Goal: Check status: Check status

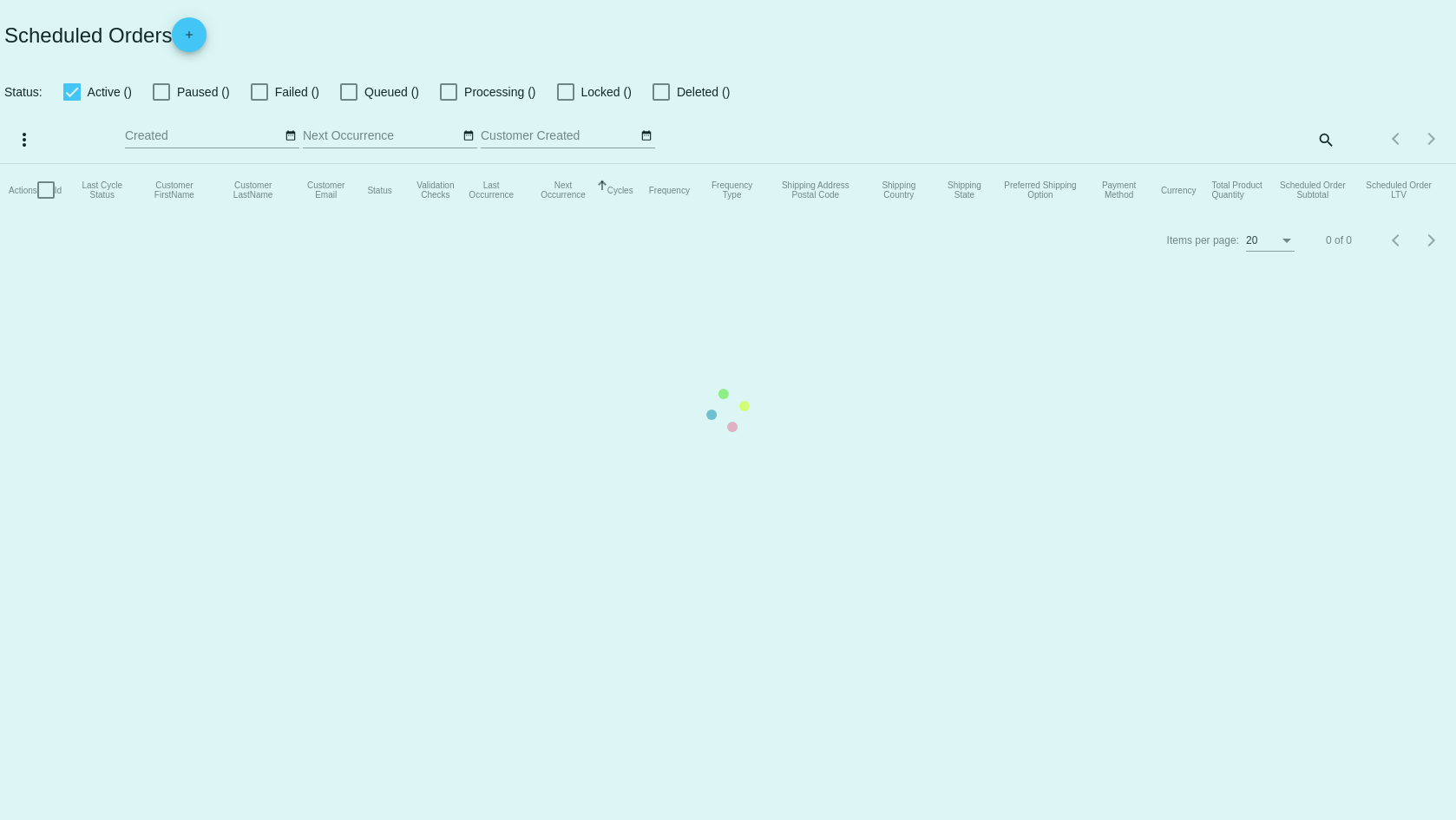
checkbox input "false"
click at [1328, 164] on mat-table "Actions Id Last Cycle Status Customer FirstName Customer LastName Customer Emai…" at bounding box center [728, 189] width 1456 height 52
click at [1324, 164] on mat-table "Actions Id Last Cycle Status Customer FirstName Customer LastName Customer Emai…" at bounding box center [728, 189] width 1456 height 52
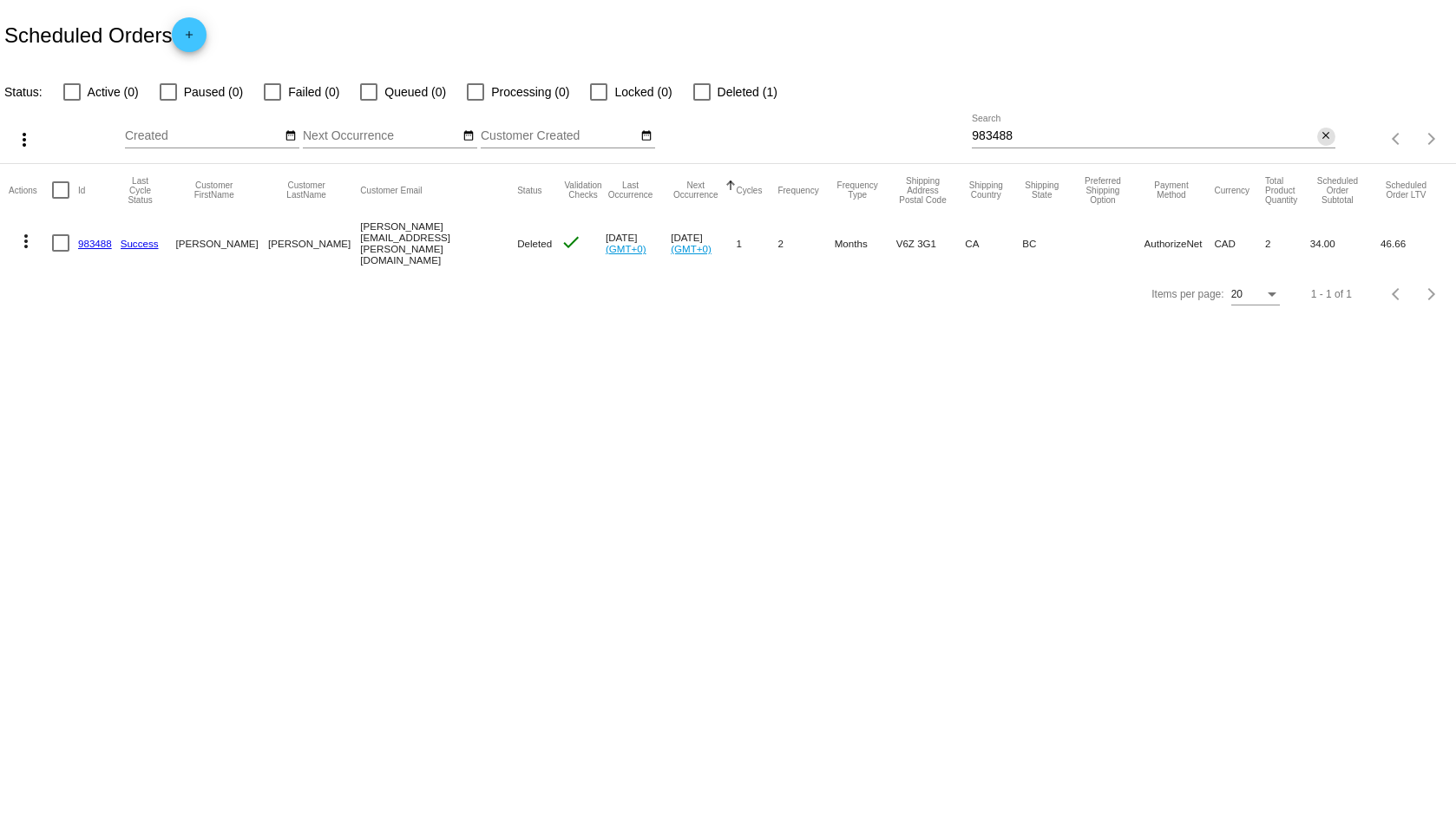
click at [1329, 132] on mat-icon "close" at bounding box center [1326, 136] width 12 height 14
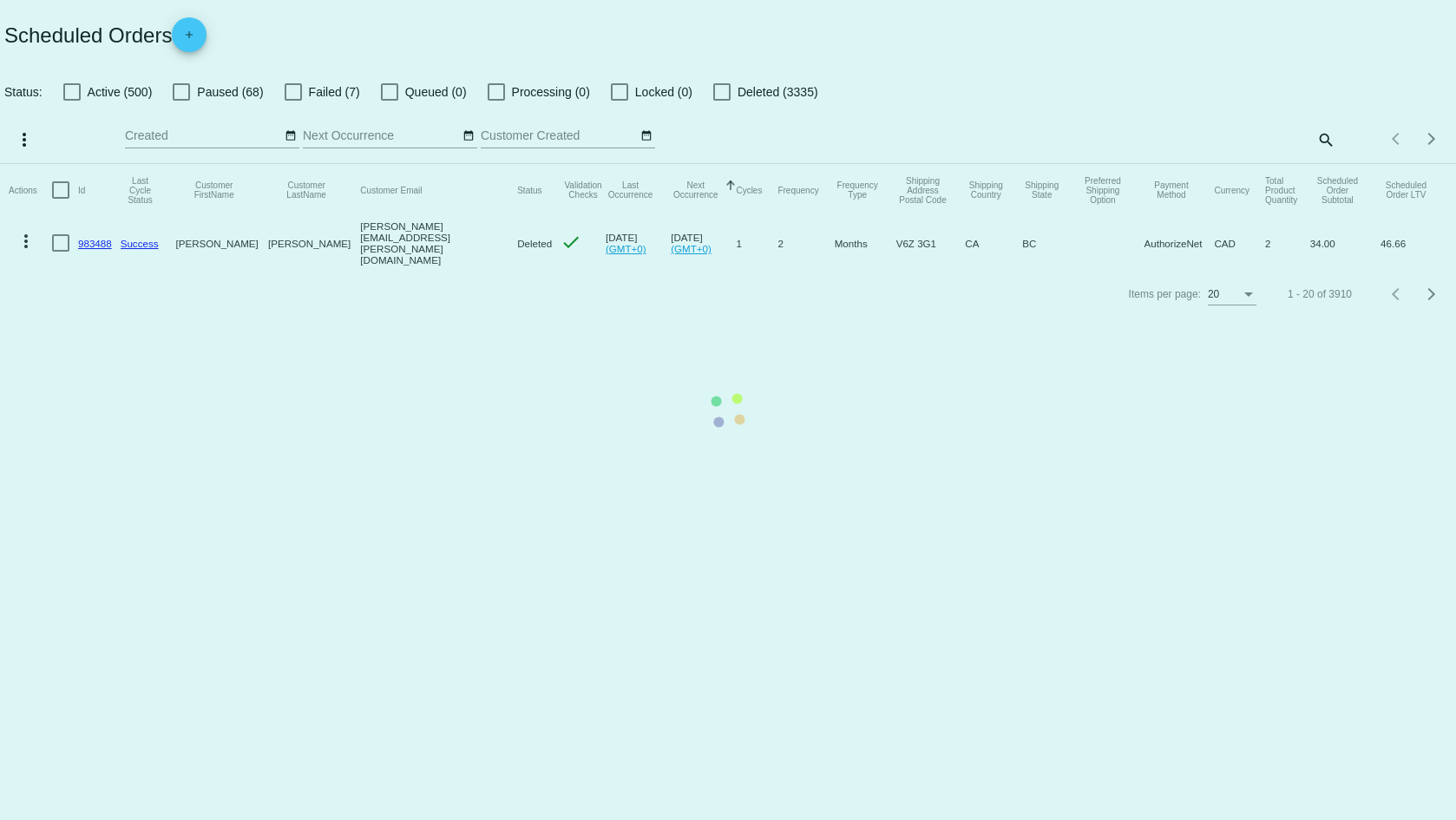
click at [1324, 164] on mat-table "Actions Id Last Cycle Status Customer FirstName Customer LastName Customer Emai…" at bounding box center [728, 217] width 1456 height 106
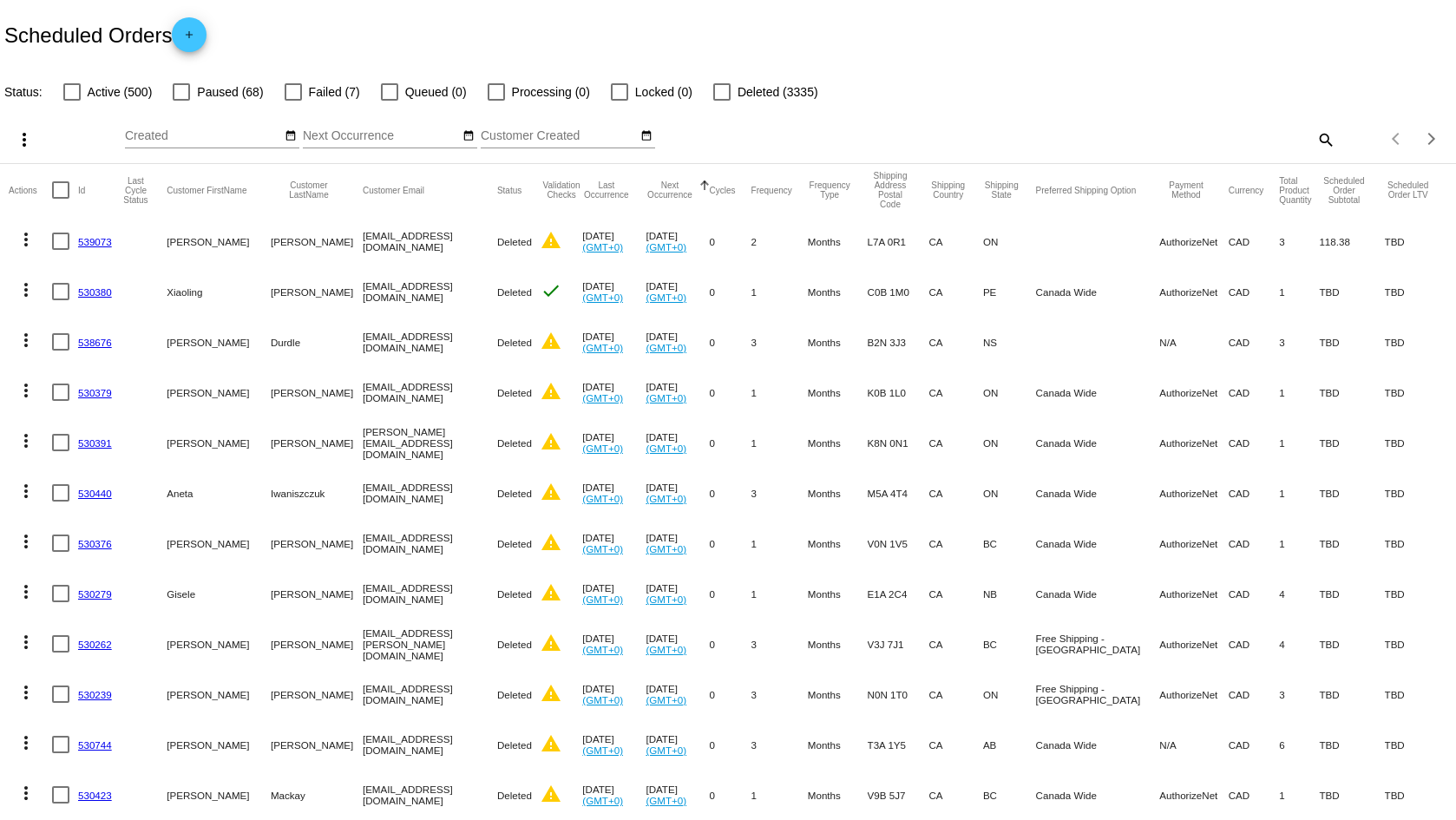
click at [1315, 138] on mat-icon "search" at bounding box center [1325, 138] width 21 height 26
click at [1034, 139] on input "Search" at bounding box center [1153, 136] width 363 height 14
paste input "[EMAIL_ADDRESS][DOMAIN_NAME]"
type input "[EMAIL_ADDRESS][DOMAIN_NAME]"
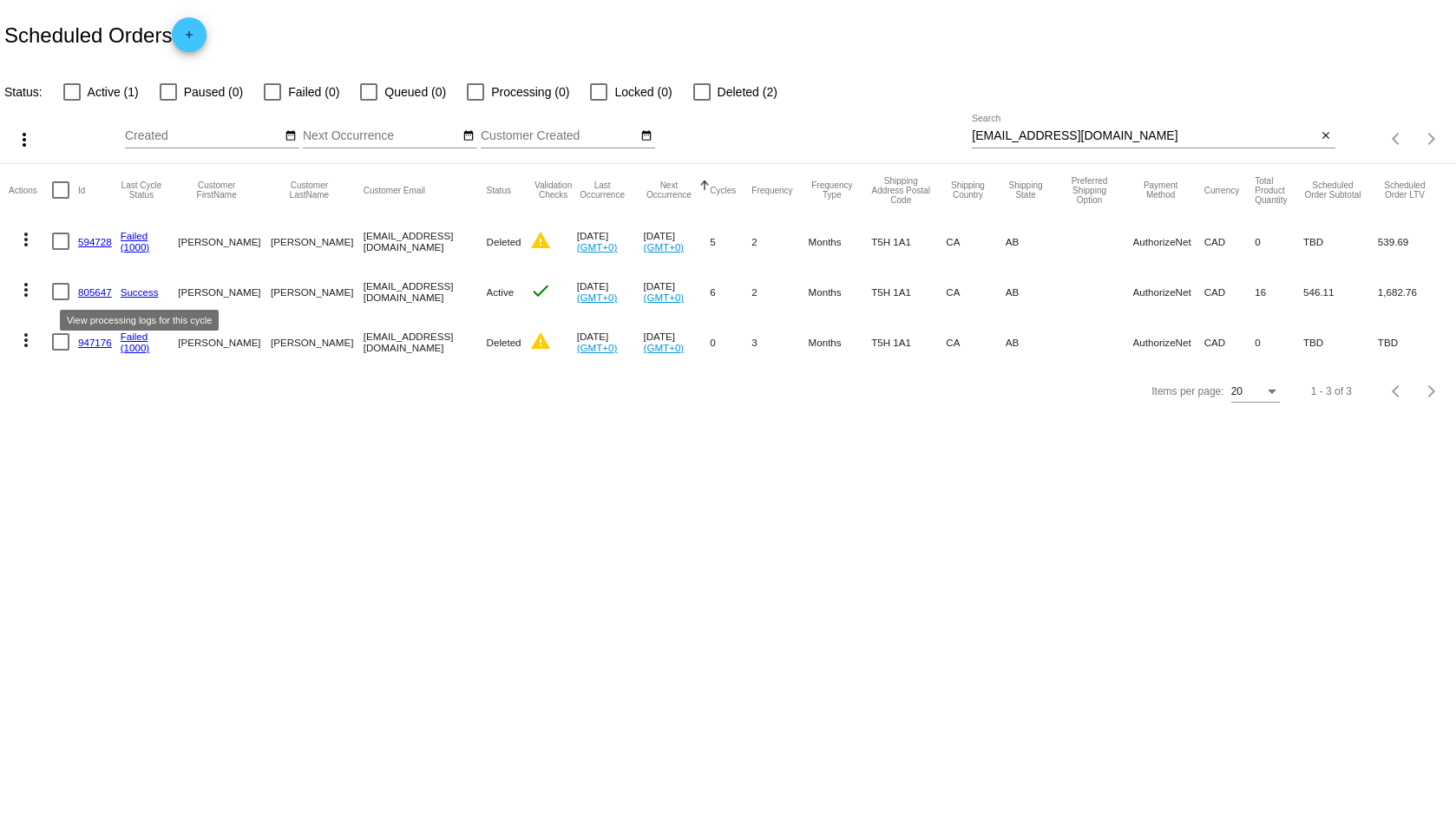
click at [143, 296] on link "Success" at bounding box center [139, 291] width 38 height 11
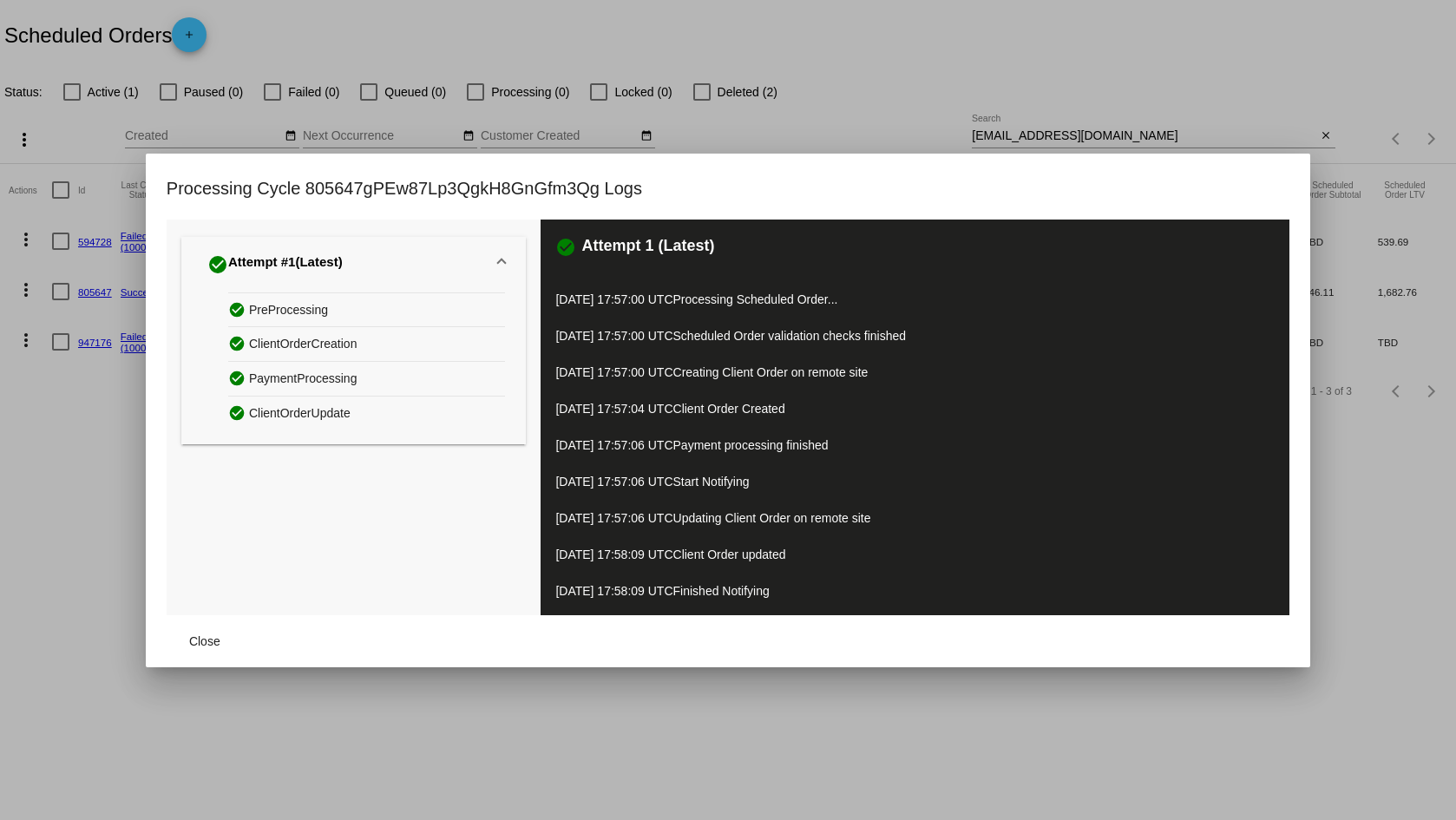
click at [41, 503] on div at bounding box center [728, 410] width 1456 height 820
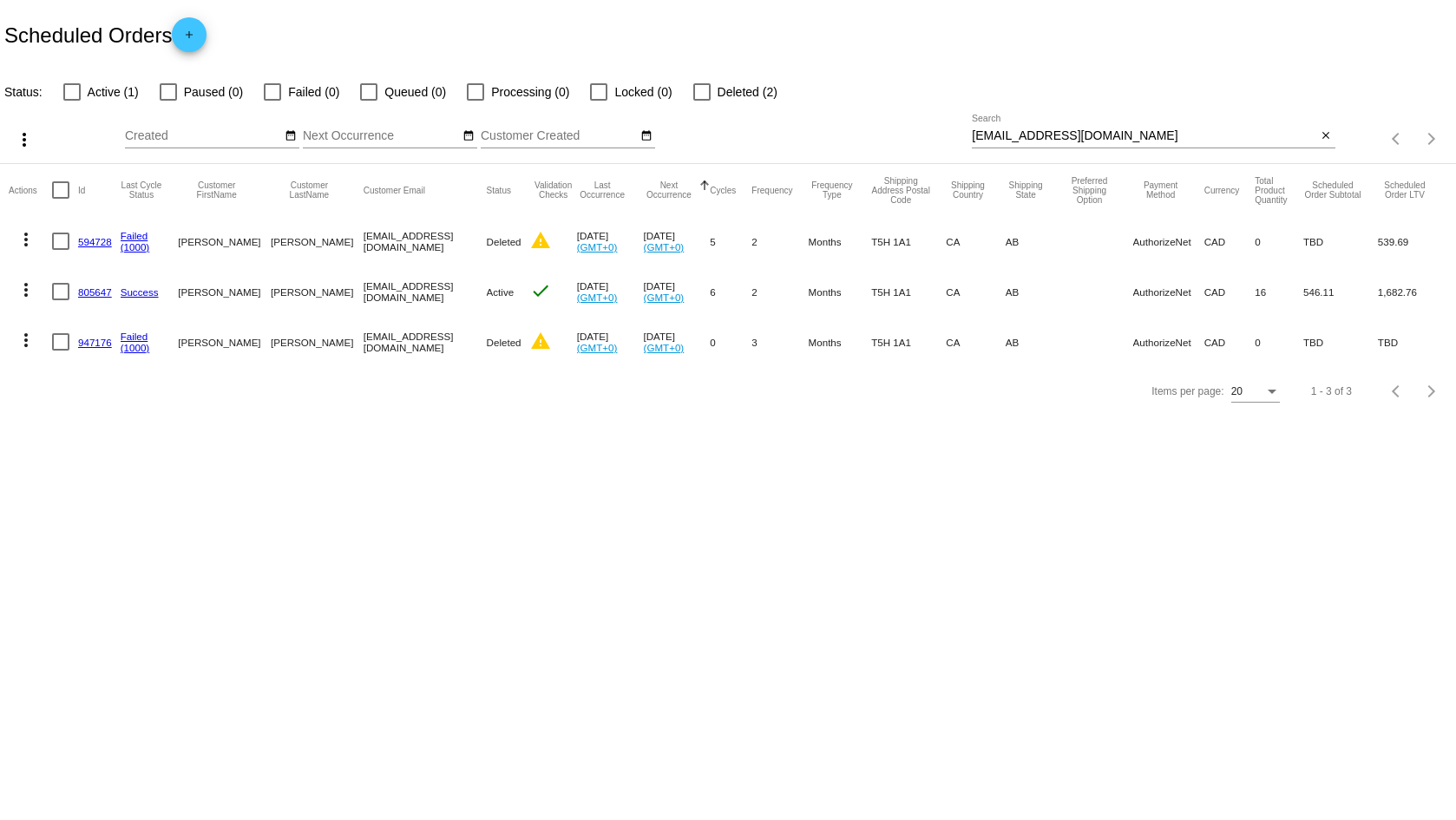
click at [95, 295] on link "805647" at bounding box center [95, 291] width 33 height 11
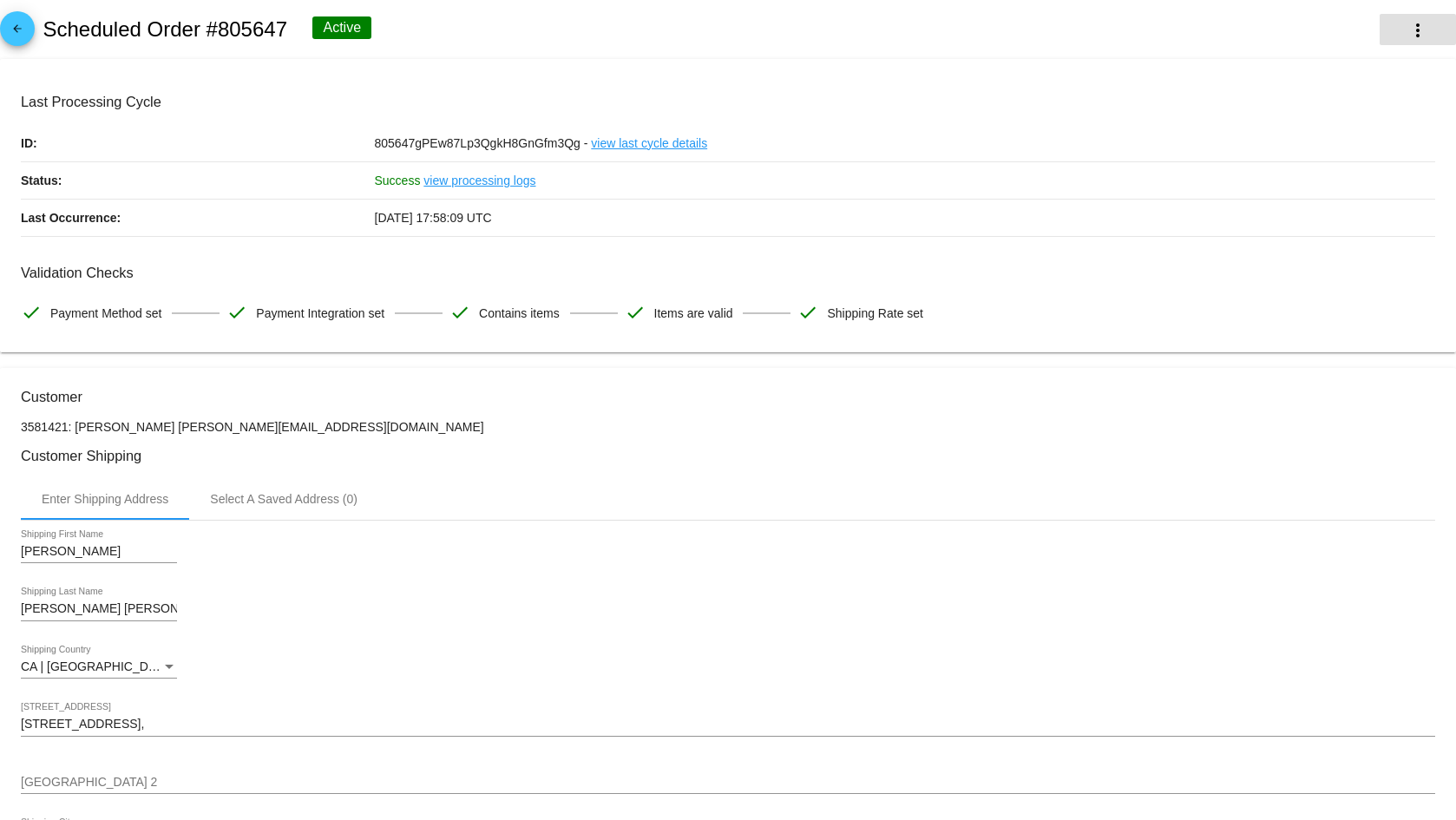
click at [1407, 27] on mat-icon "more_vert" at bounding box center [1417, 29] width 21 height 21
click at [1450, 809] on div at bounding box center [728, 410] width 1456 height 820
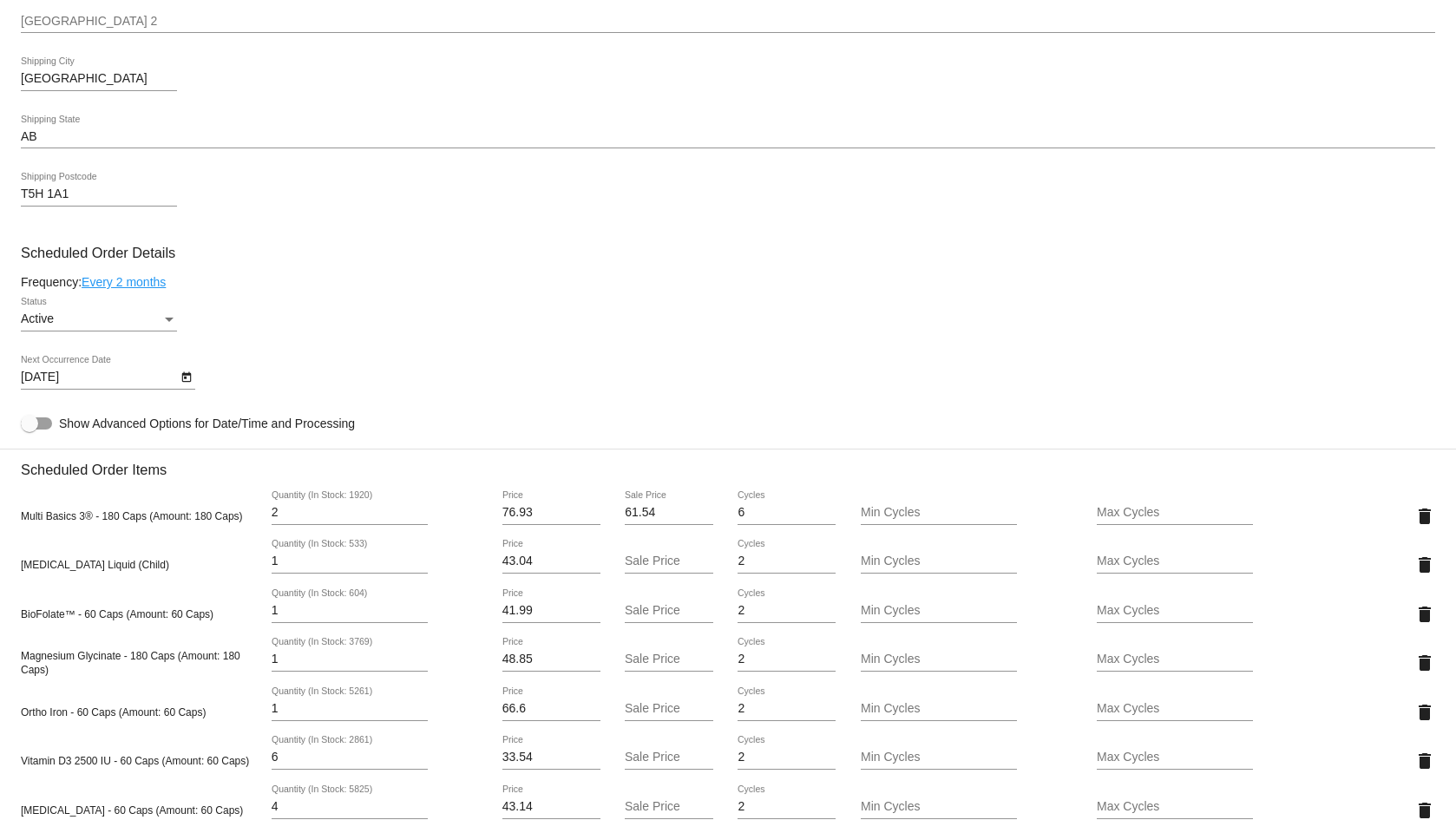
scroll to position [755, 0]
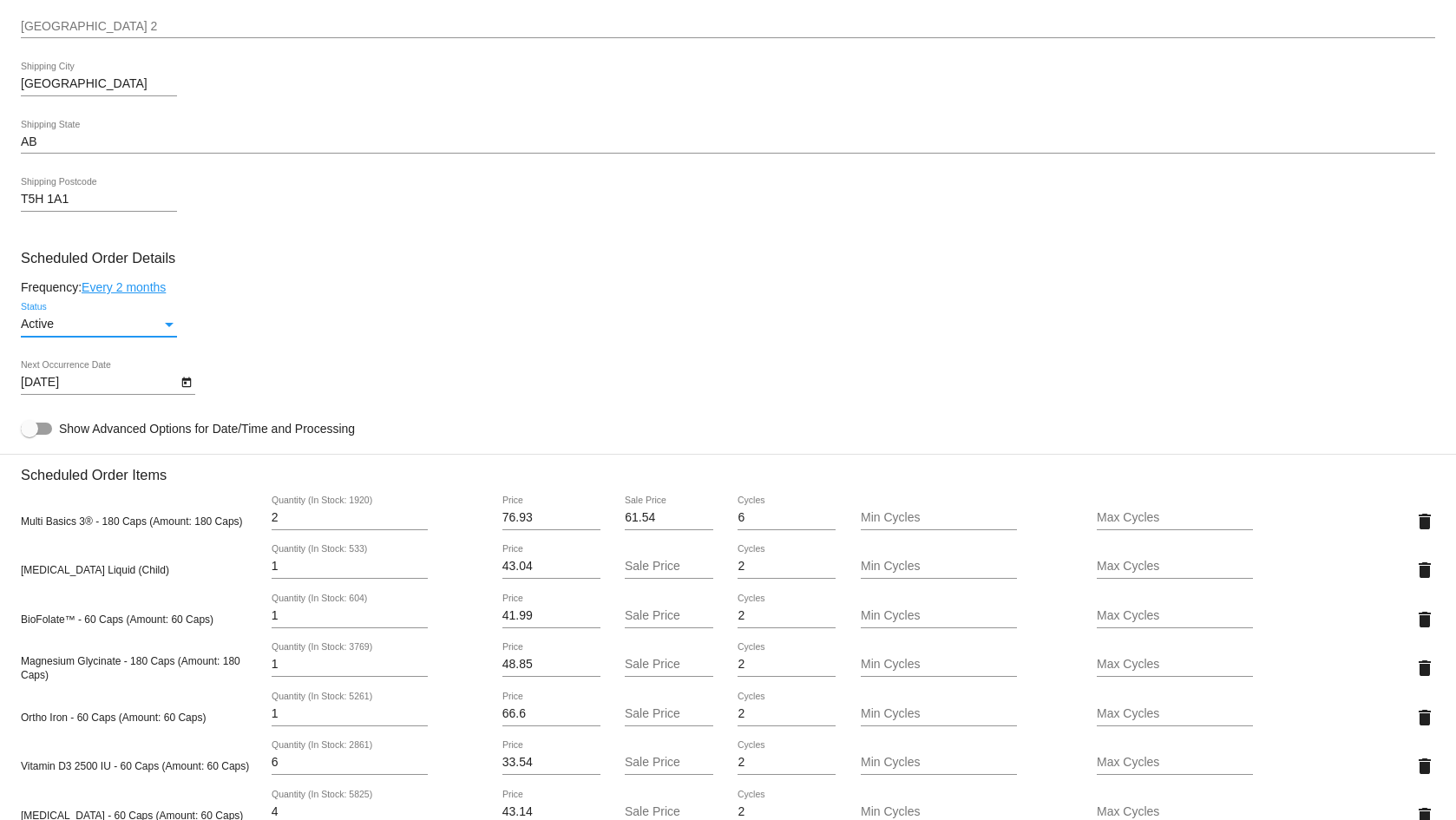
click at [92, 329] on div "Active" at bounding box center [90, 325] width 140 height 14
click at [56, 352] on span "Paused" at bounding box center [98, 360] width 156 height 36
drag, startPoint x: 1441, startPoint y: 386, endPoint x: 1475, endPoint y: 645, distance: 261.2
click at [1455, 645] on html "arrow_back Scheduled Order #805647 Paused more_vert Last Processing Cycle ID: 8…" at bounding box center [728, 410] width 1456 height 820
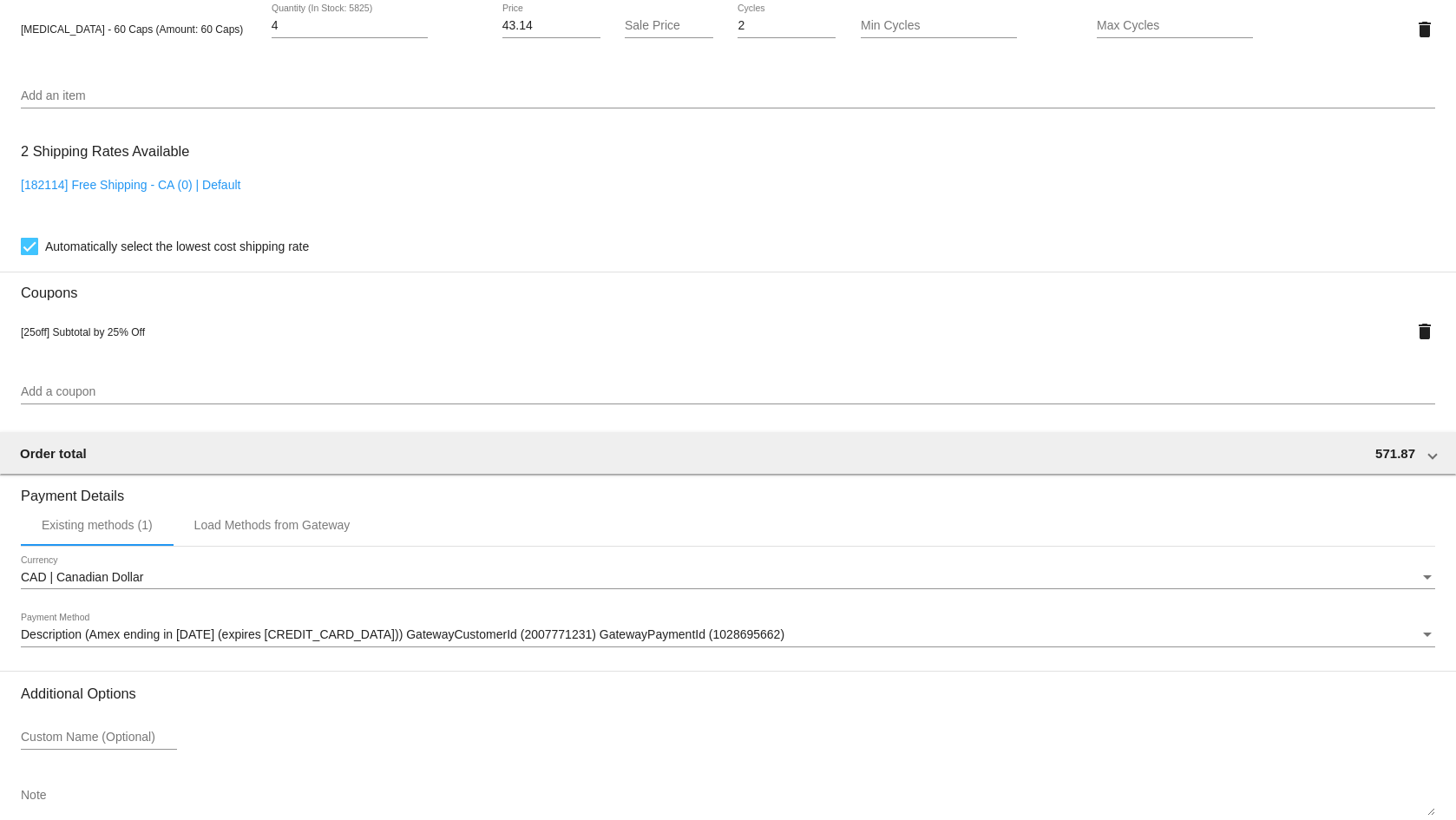
scroll to position [1638, 0]
